Goal: Task Accomplishment & Management: Use online tool/utility

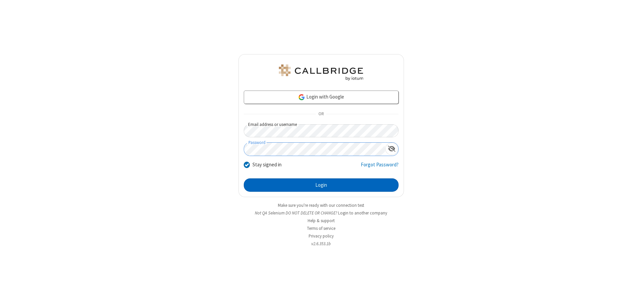
click at [321, 185] on button "Login" at bounding box center [321, 185] width 155 height 13
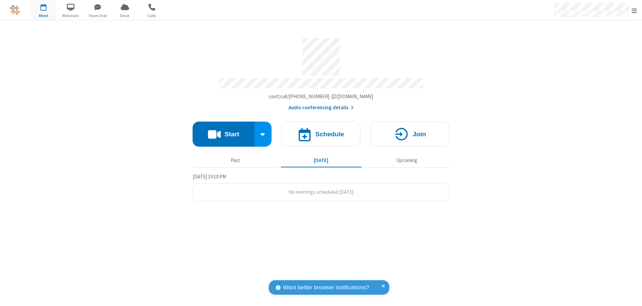
click at [223, 131] on button "Start" at bounding box center [224, 134] width 62 height 25
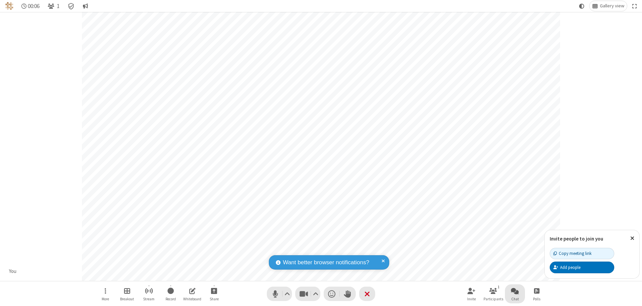
click at [515, 291] on span "Open chat" at bounding box center [515, 291] width 8 height 8
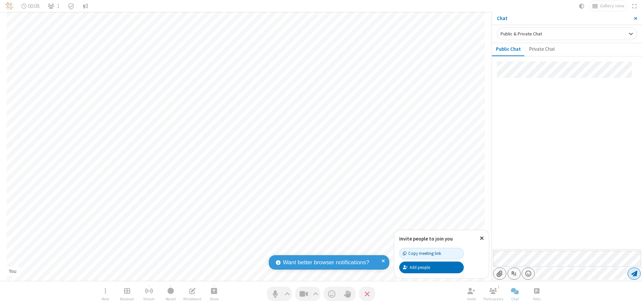
click at [634, 274] on span "Send message" at bounding box center [634, 273] width 6 height 7
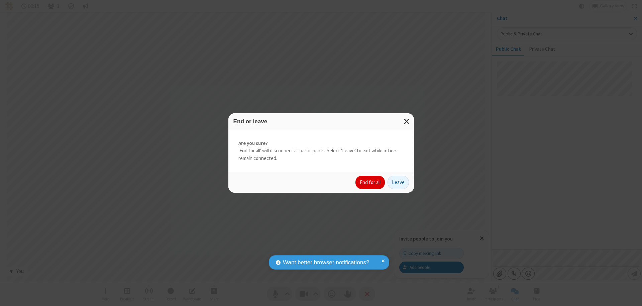
click at [370, 183] on button "End for all" at bounding box center [369, 182] width 29 height 13
